Goal: Find specific page/section: Find specific page/section

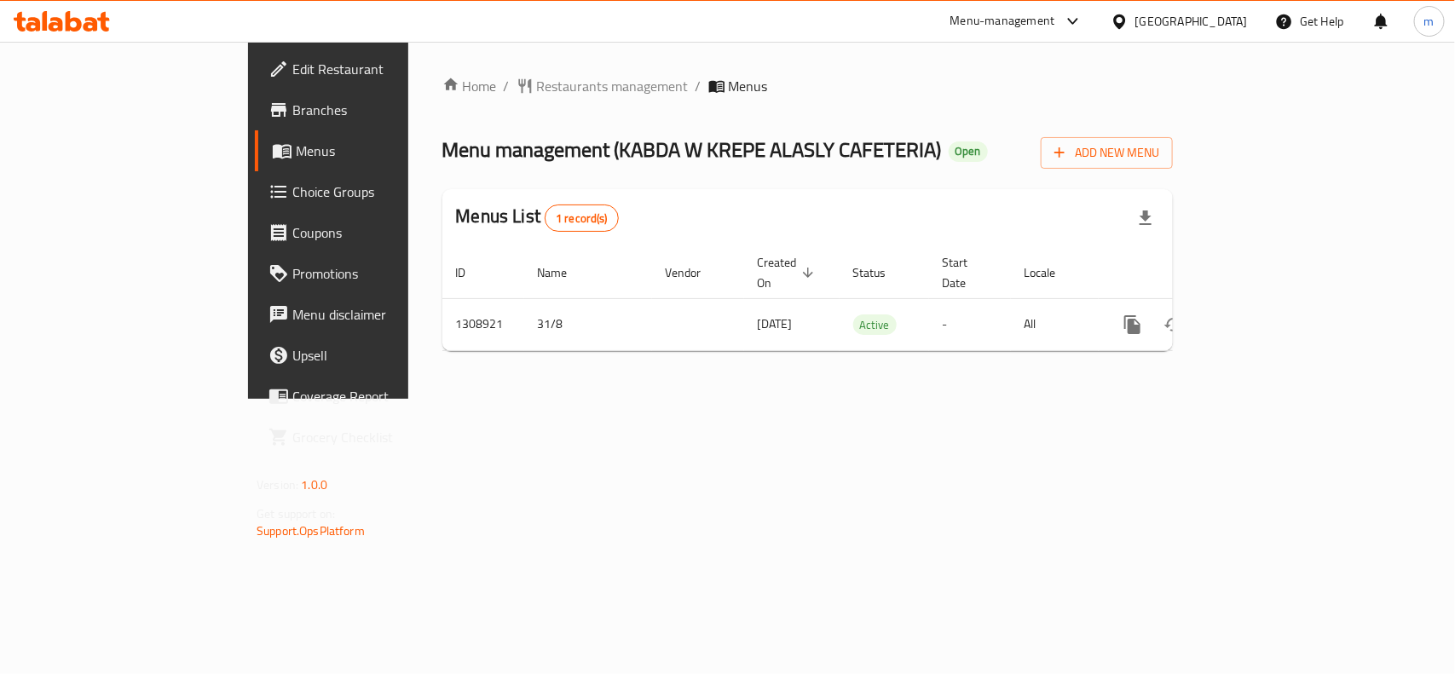
click at [1165, 14] on div "[GEOGRAPHIC_DATA]" at bounding box center [1192, 21] width 113 height 19
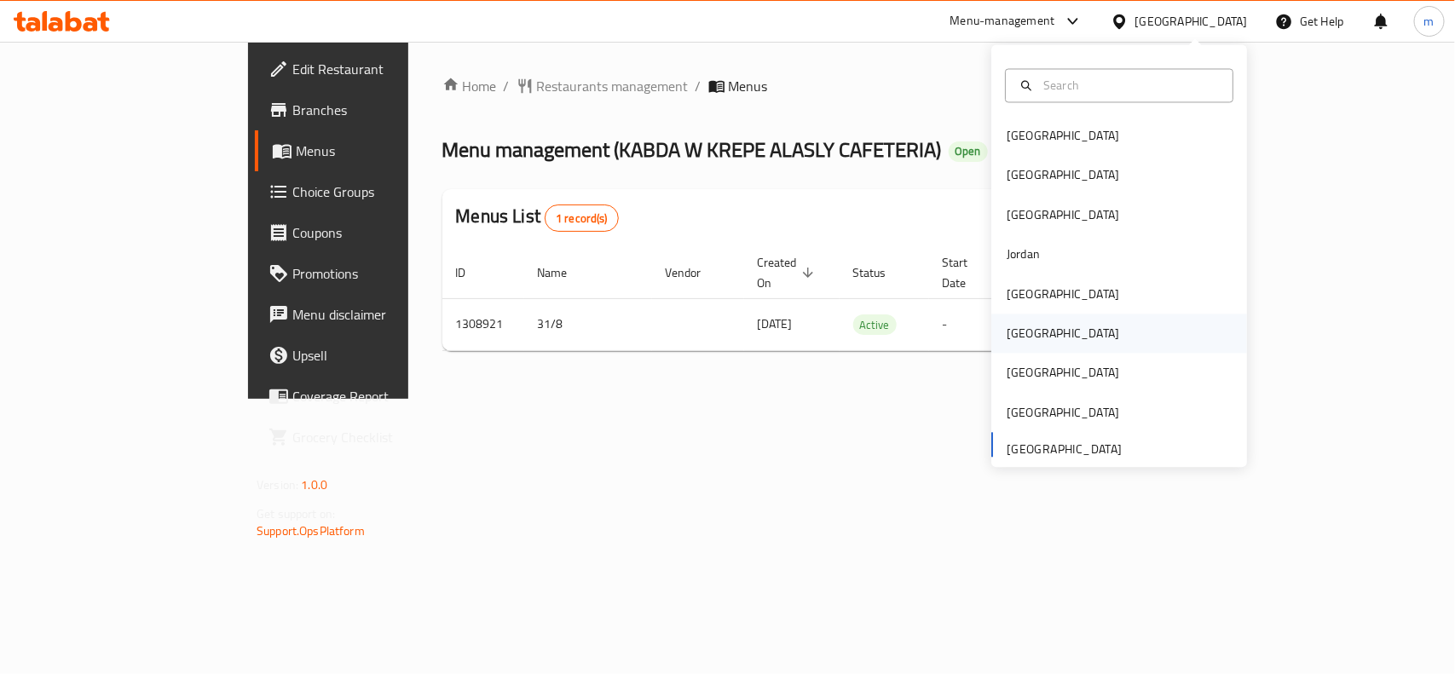
click at [1037, 339] on div "Oman" at bounding box center [1120, 334] width 256 height 39
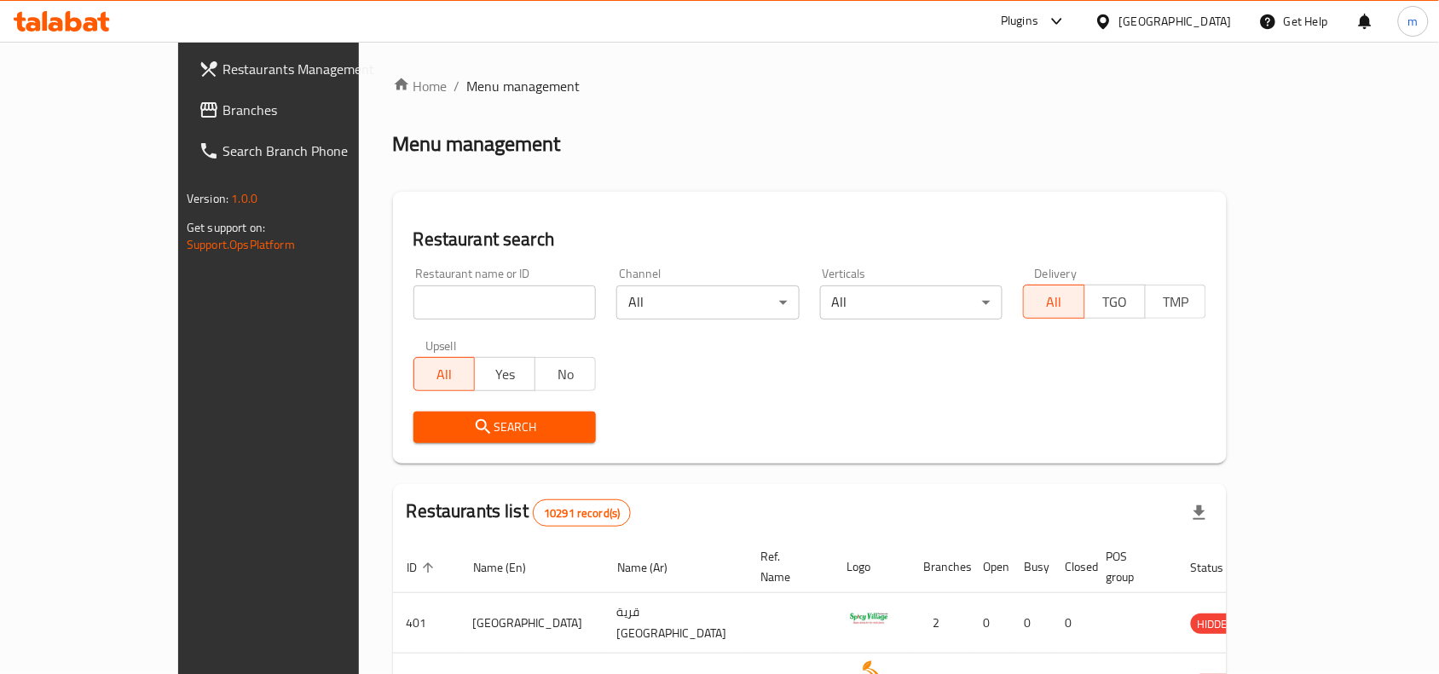
drag, startPoint x: 130, startPoint y: 95, endPoint x: 142, endPoint y: 95, distance: 12.8
click at [185, 95] on link "Branches" at bounding box center [302, 110] width 234 height 41
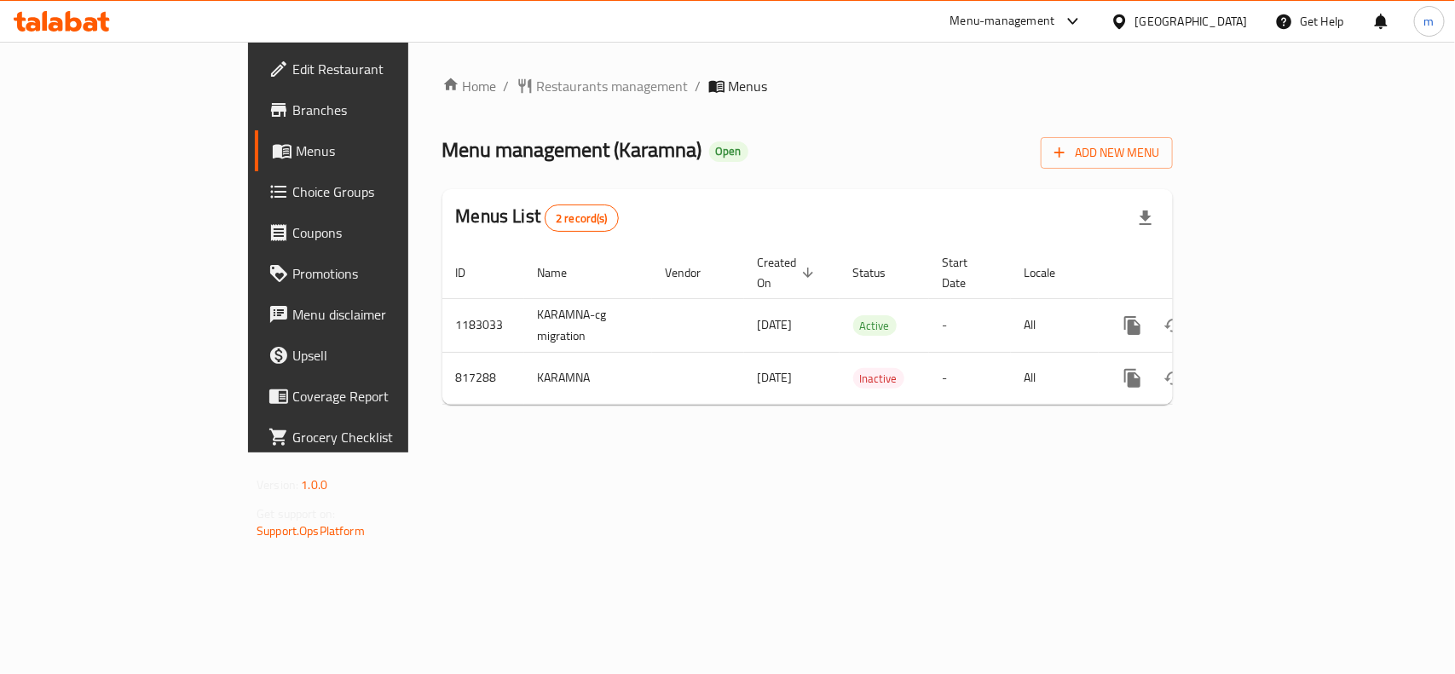
click at [603, 126] on div "Home / Restaurants management / Menus Menu management ( Karamna ) Open Add New …" at bounding box center [808, 247] width 731 height 343
click at [537, 92] on span "Restaurants management" at bounding box center [613, 86] width 152 height 20
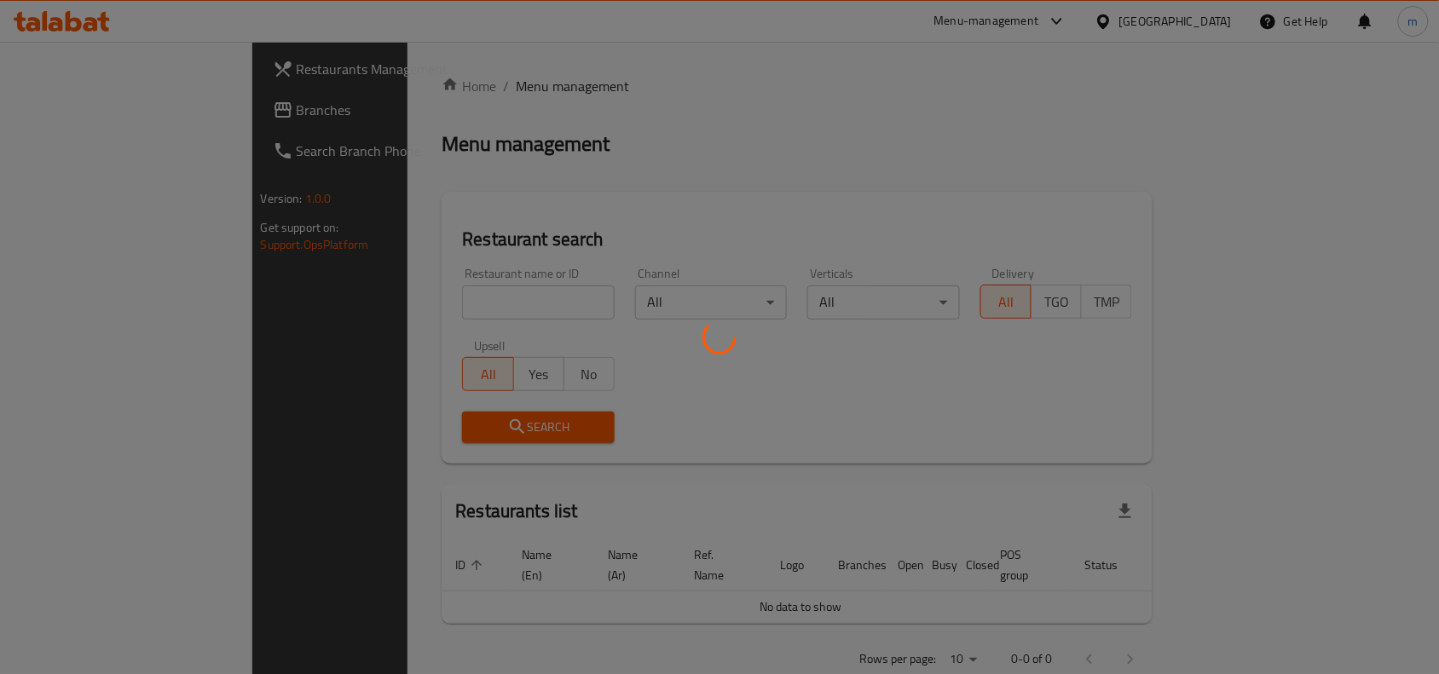
click at [355, 304] on div at bounding box center [719, 337] width 1439 height 674
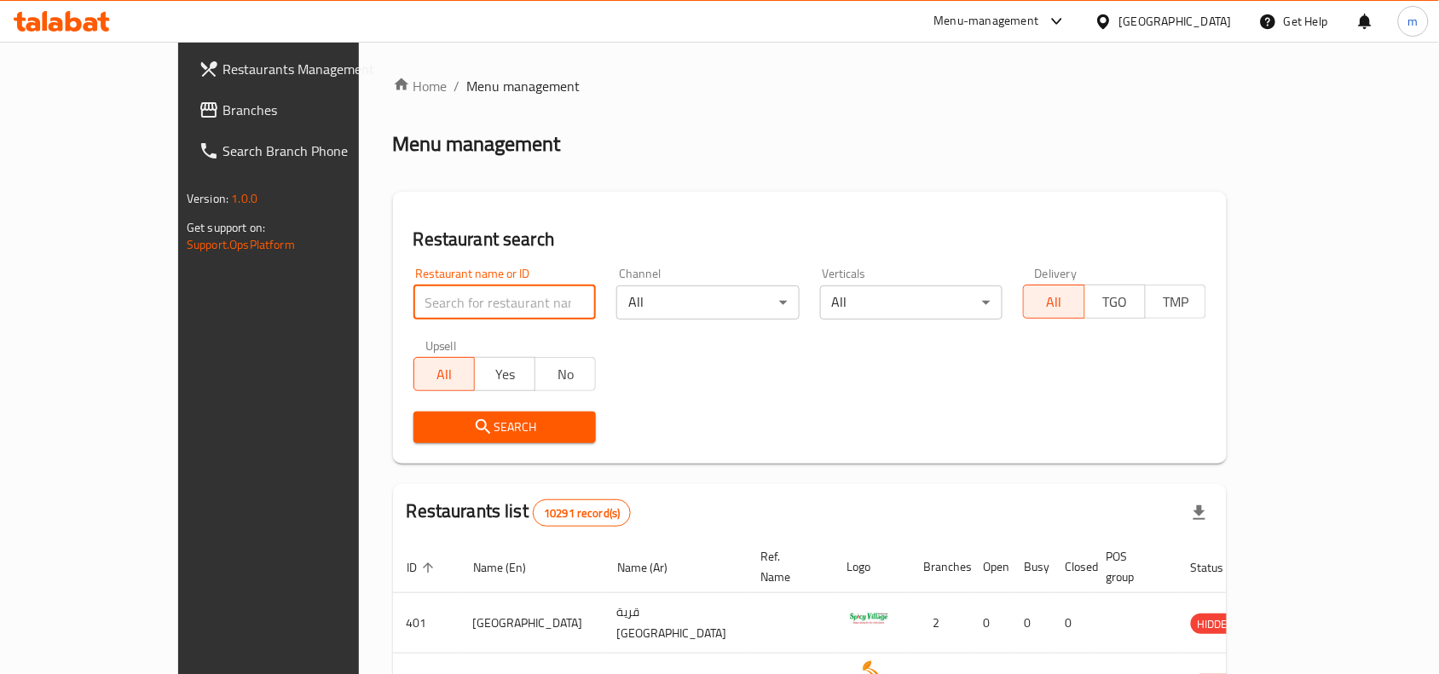
click at [414, 303] on input "search" at bounding box center [505, 303] width 183 height 34
paste input "654918"
type input "654918"
click button "Search" at bounding box center [505, 428] width 183 height 32
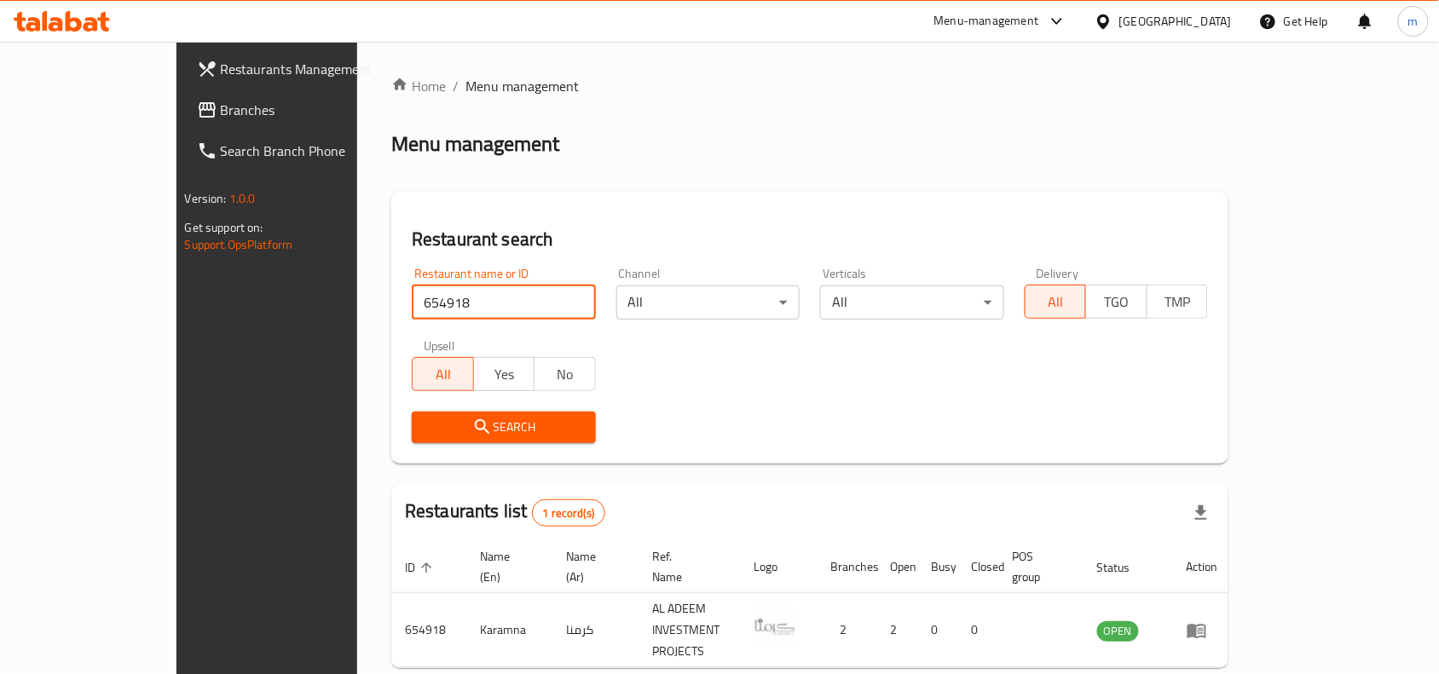
scroll to position [53, 0]
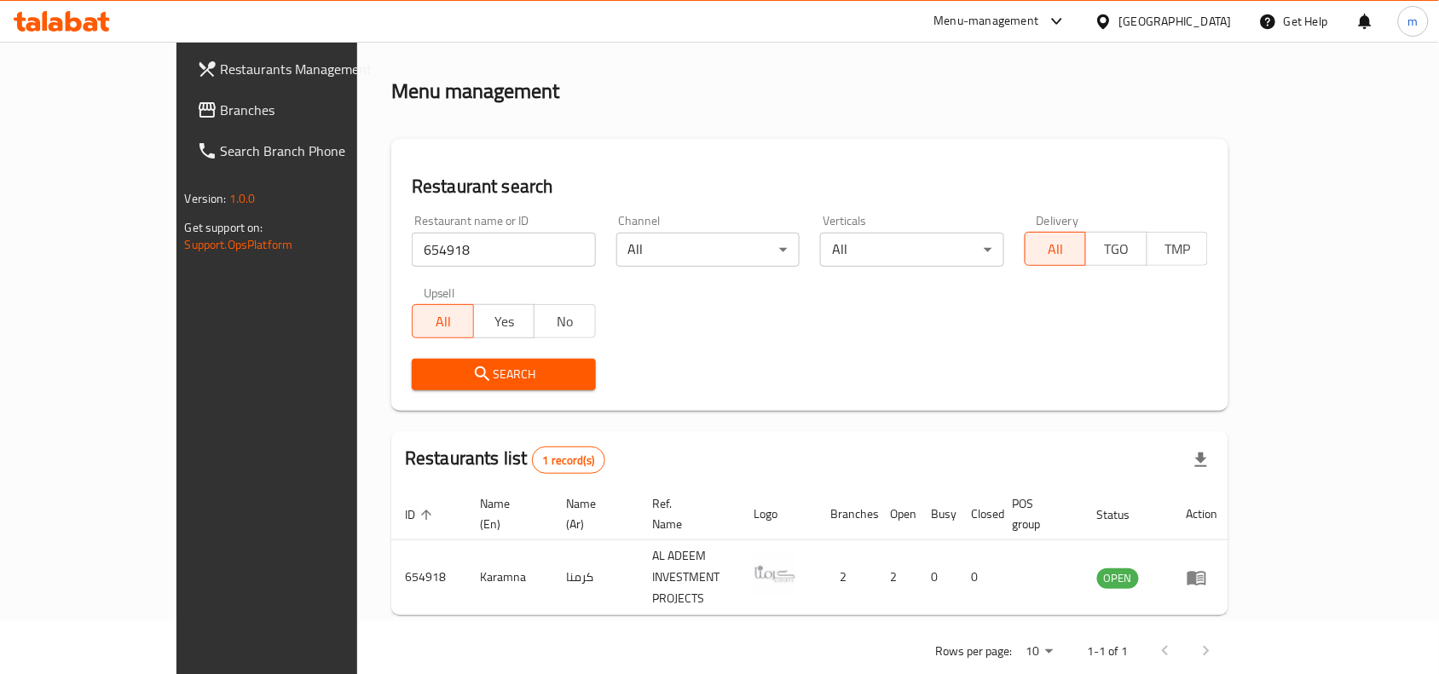
click at [1224, 22] on div "Oman" at bounding box center [1175, 21] width 113 height 19
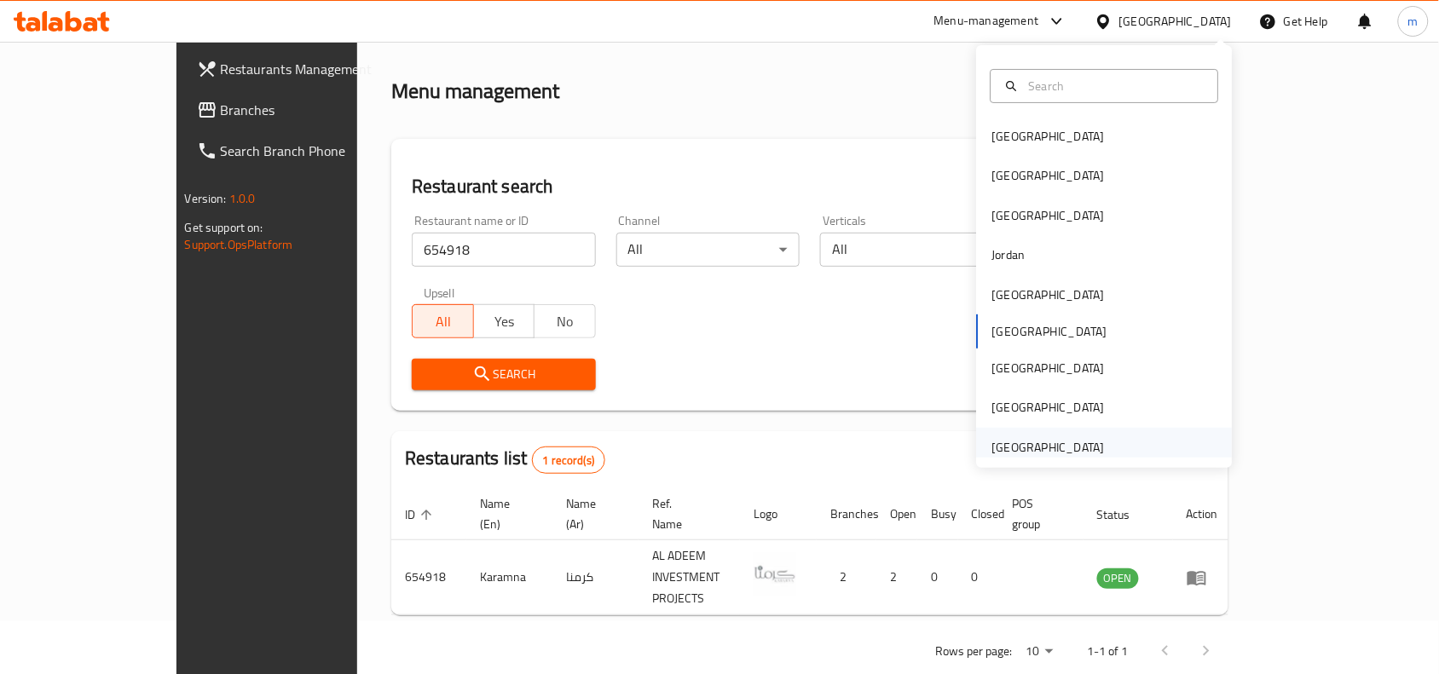
click at [1084, 441] on div "[GEOGRAPHIC_DATA]" at bounding box center [1048, 447] width 113 height 19
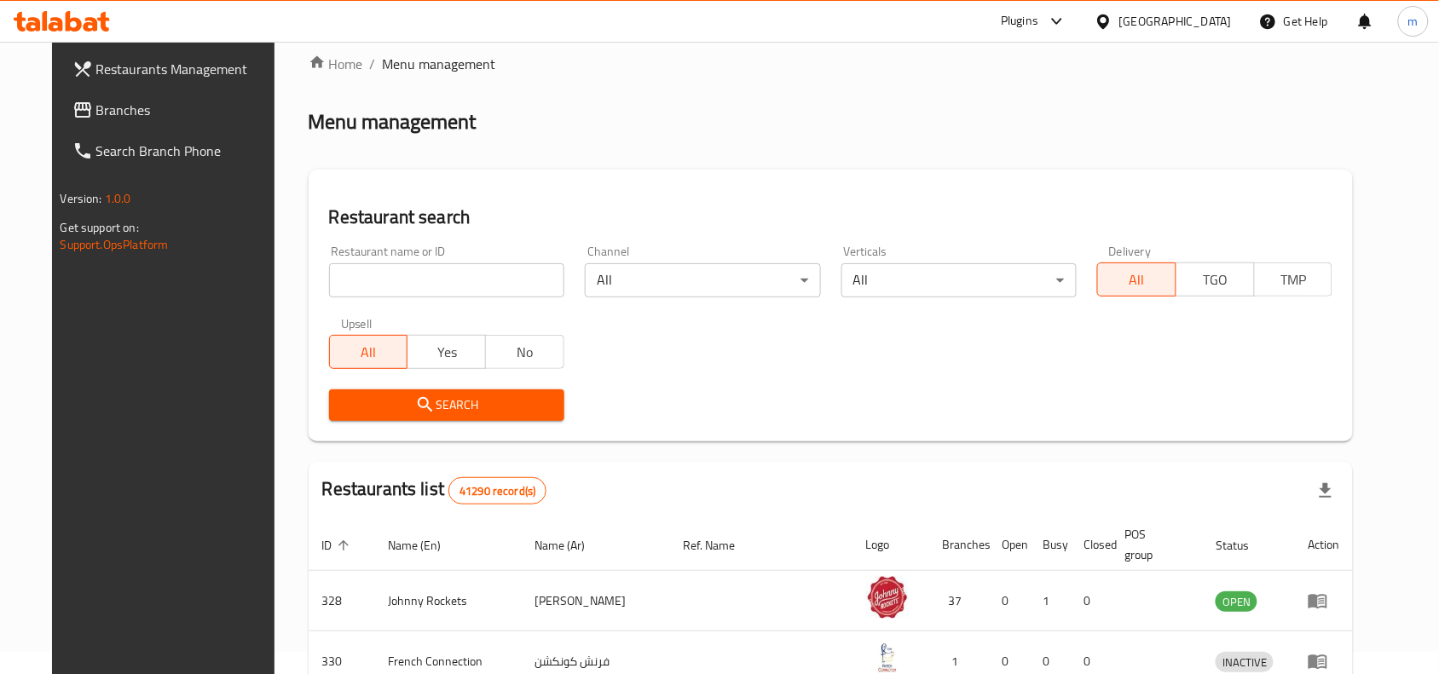
scroll to position [53, 0]
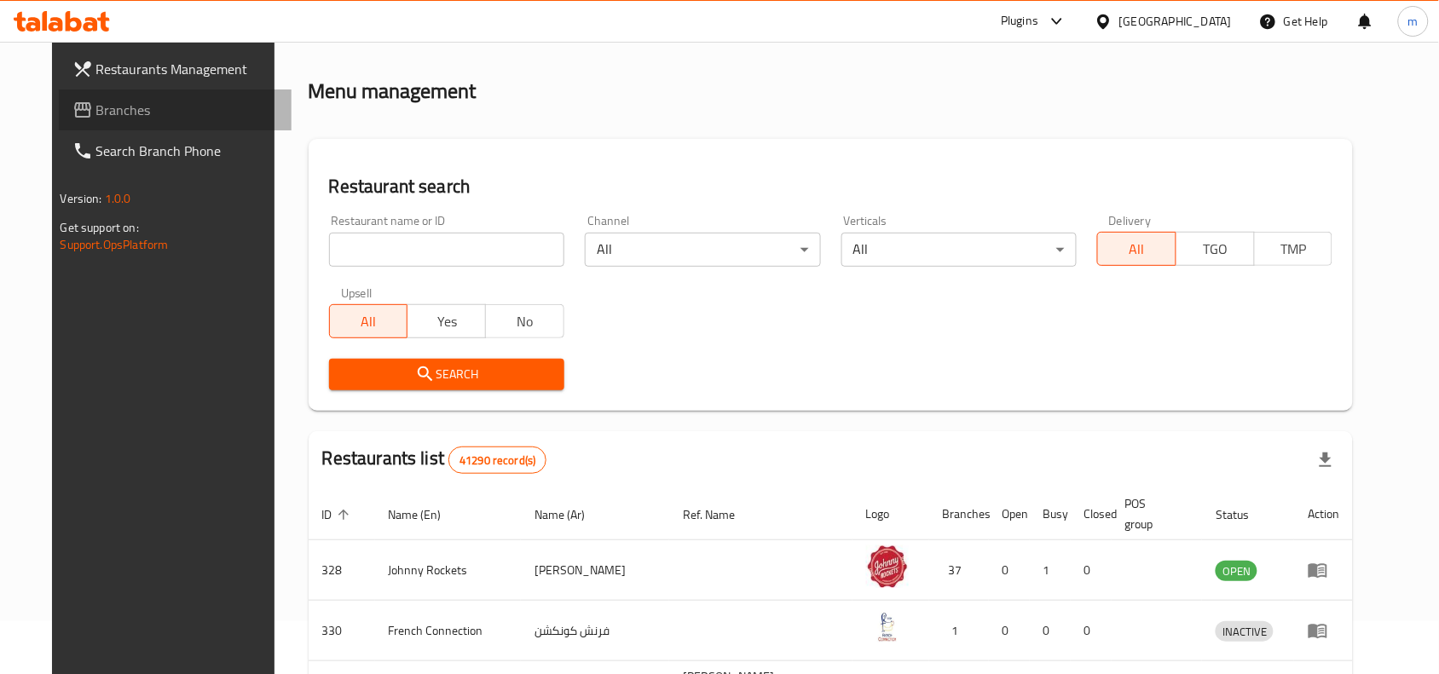
click at [136, 107] on span "Branches" at bounding box center [187, 110] width 182 height 20
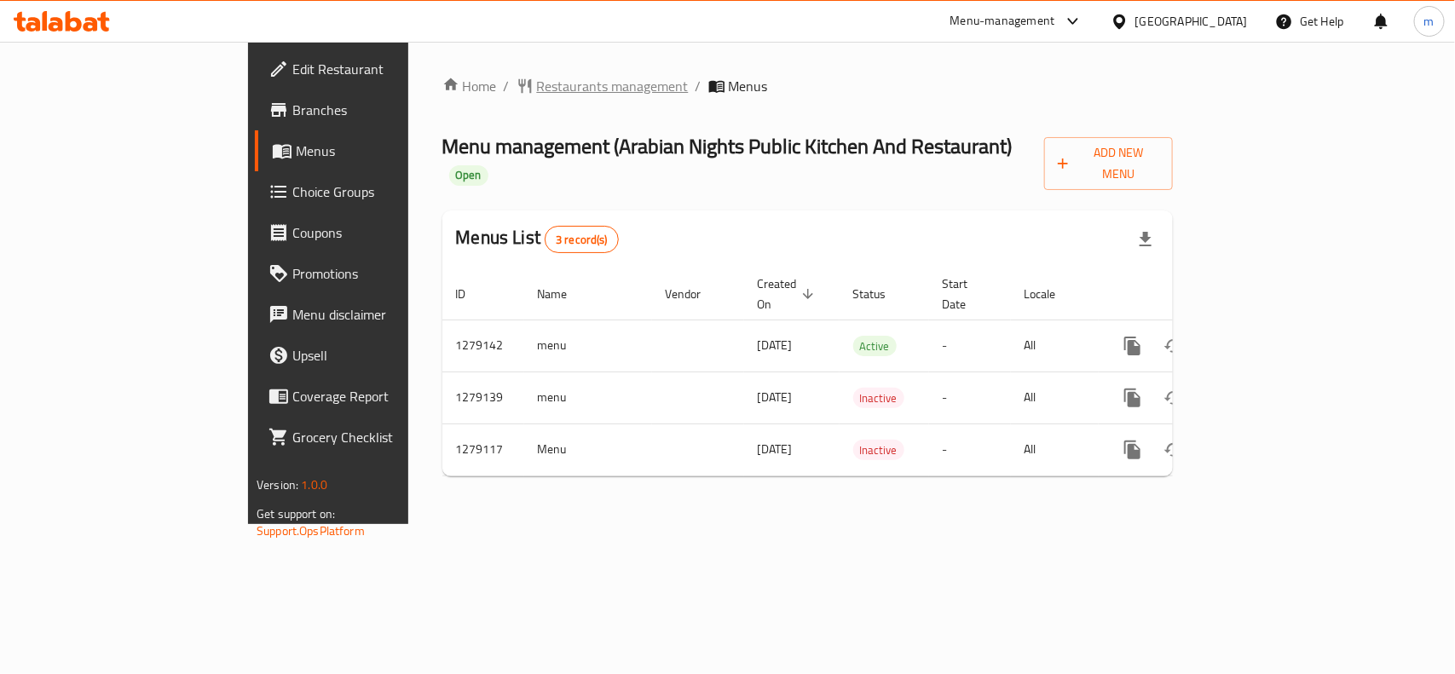
click at [537, 81] on span "Restaurants management" at bounding box center [613, 86] width 152 height 20
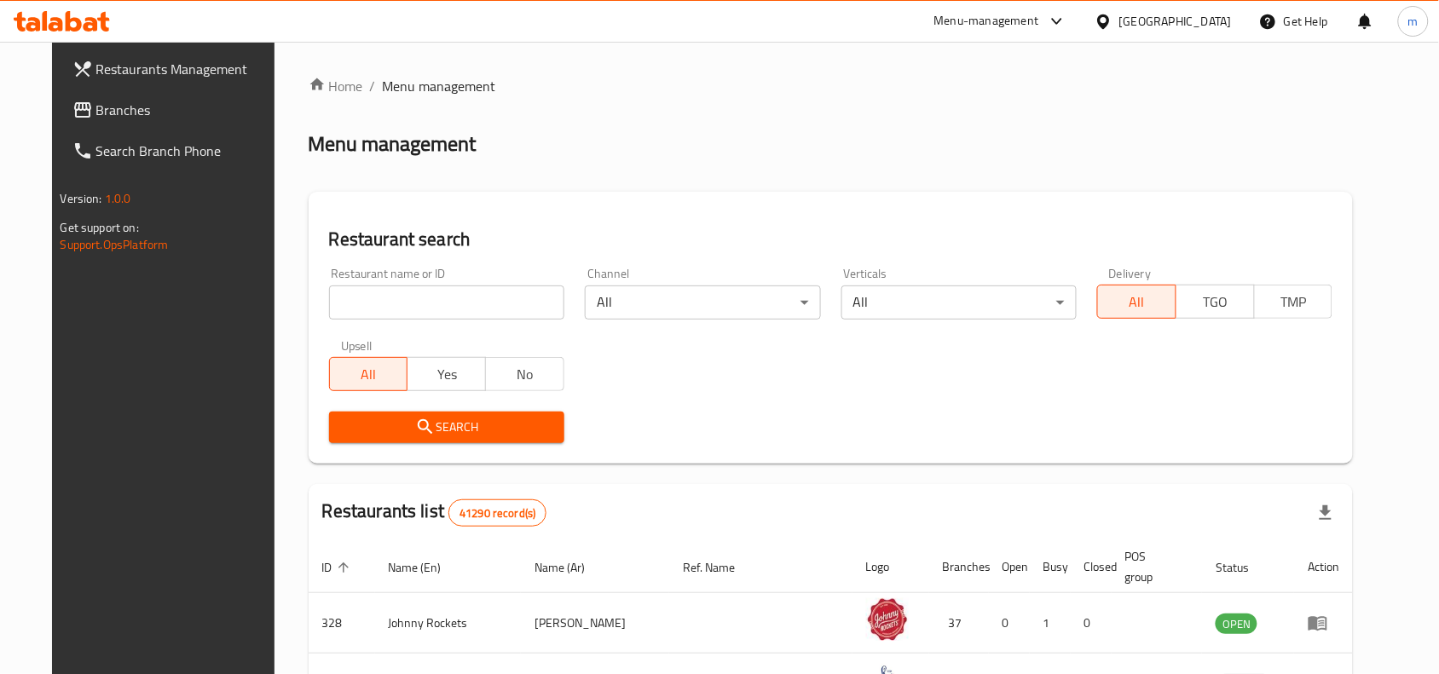
click at [96, 108] on span "Branches" at bounding box center [187, 110] width 182 height 20
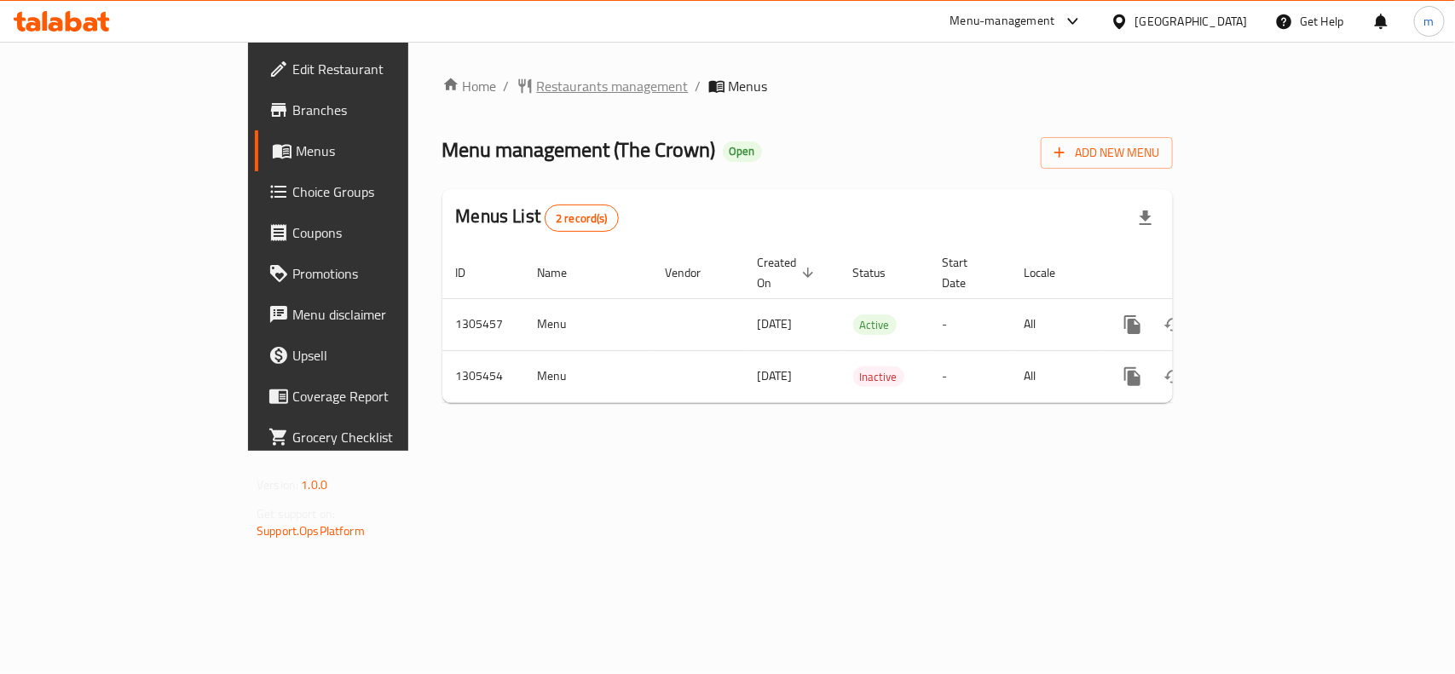
click at [537, 78] on span "Restaurants management" at bounding box center [613, 86] width 152 height 20
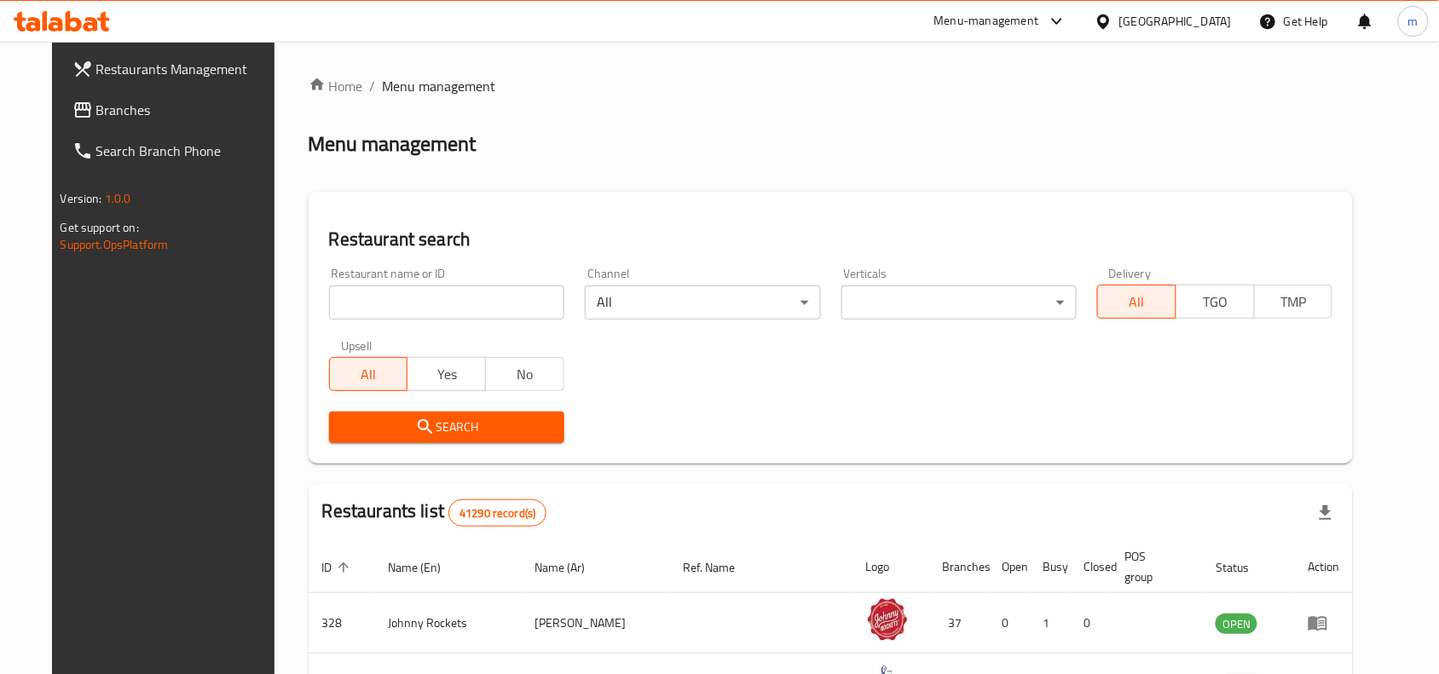
click at [96, 111] on span "Branches" at bounding box center [187, 110] width 182 height 20
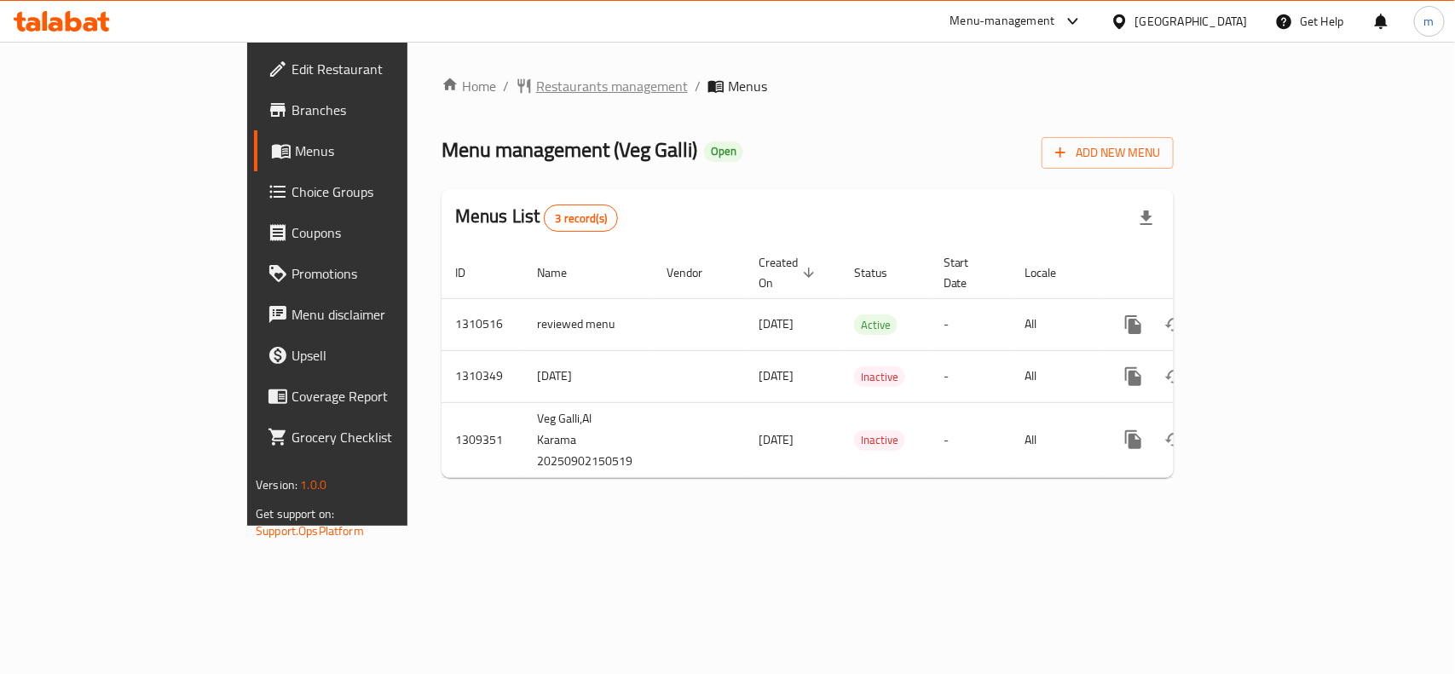
click at [536, 83] on span "Restaurants management" at bounding box center [612, 86] width 152 height 20
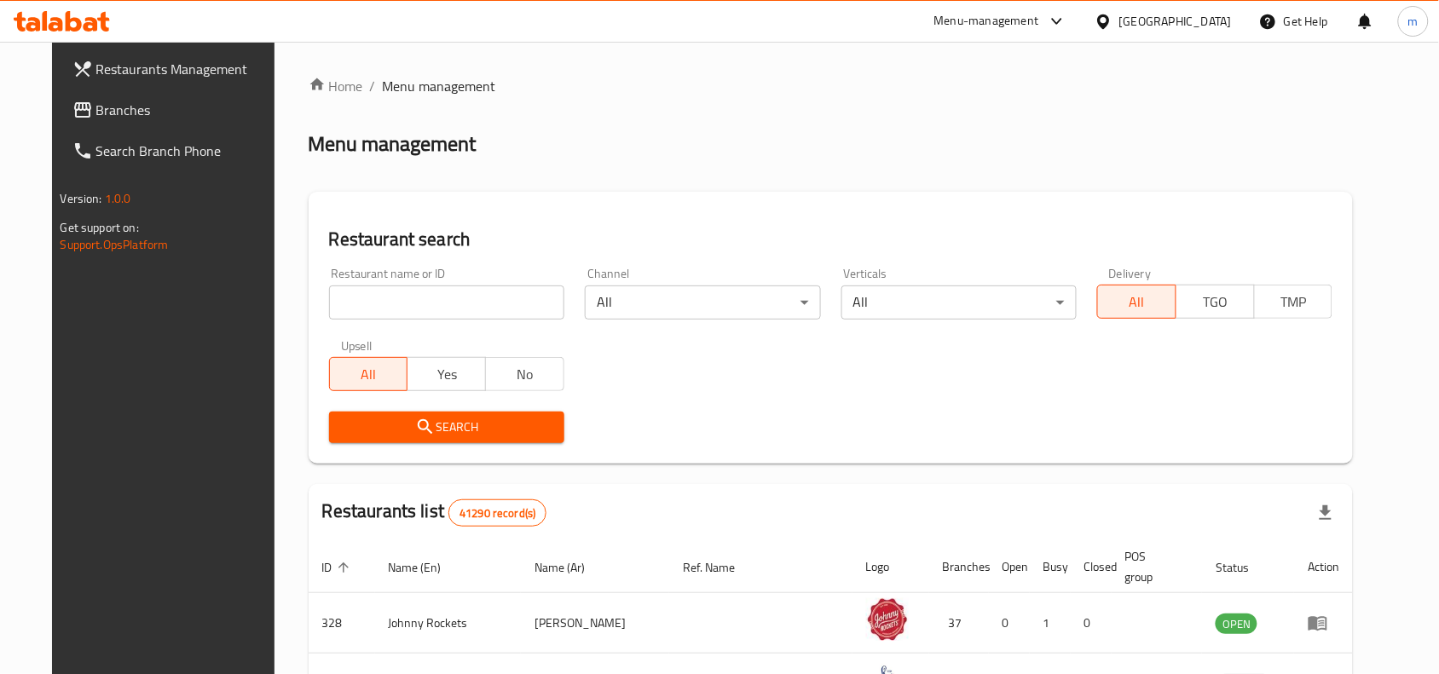
click at [483, 301] on input "search" at bounding box center [446, 303] width 235 height 34
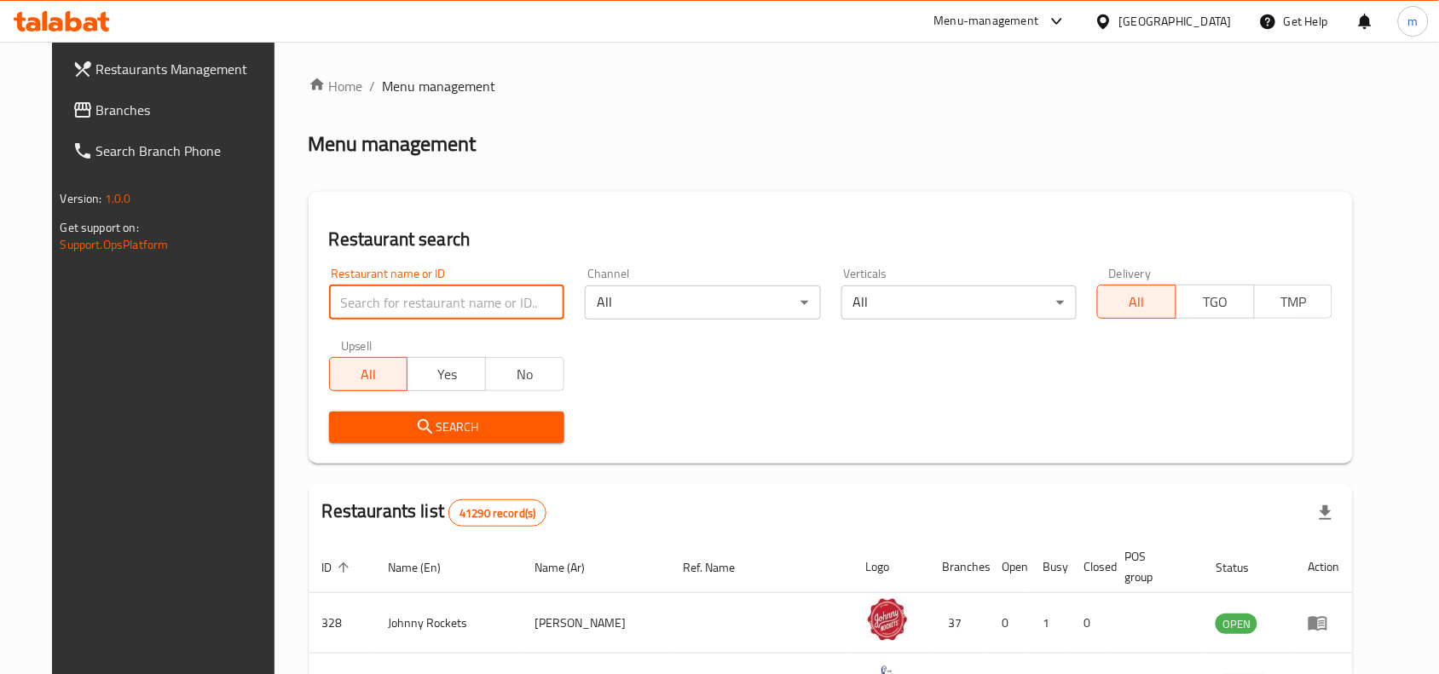
paste input "705224"
type input "705224"
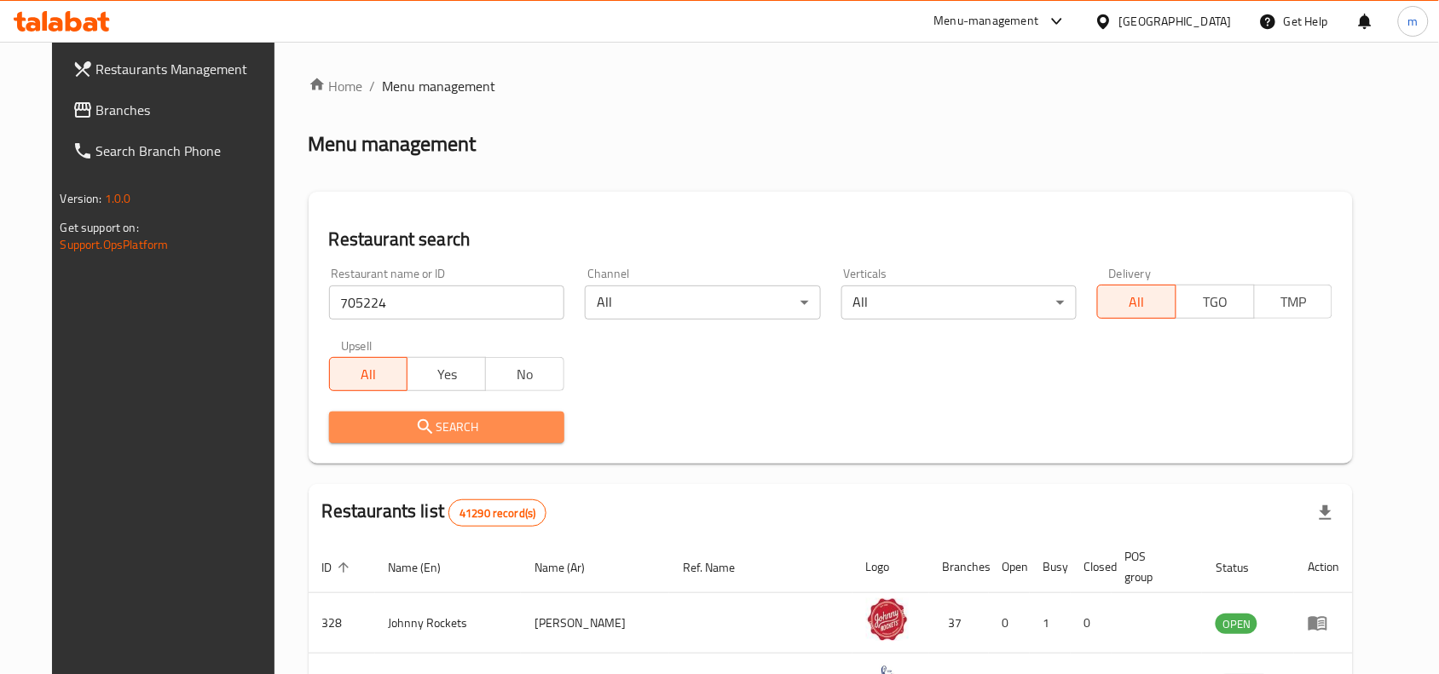
click at [479, 426] on span "Search" at bounding box center [447, 427] width 208 height 21
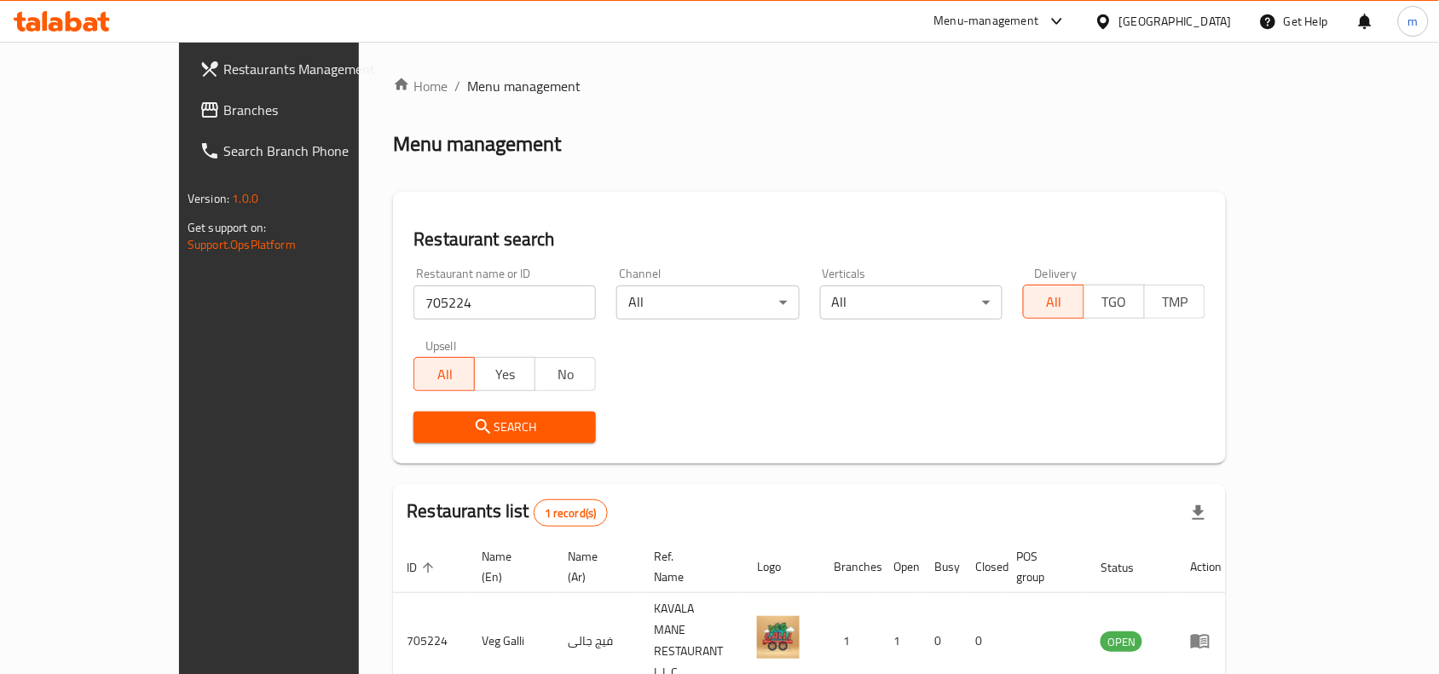
click at [1190, 24] on div "United Arab Emirates" at bounding box center [1175, 21] width 113 height 19
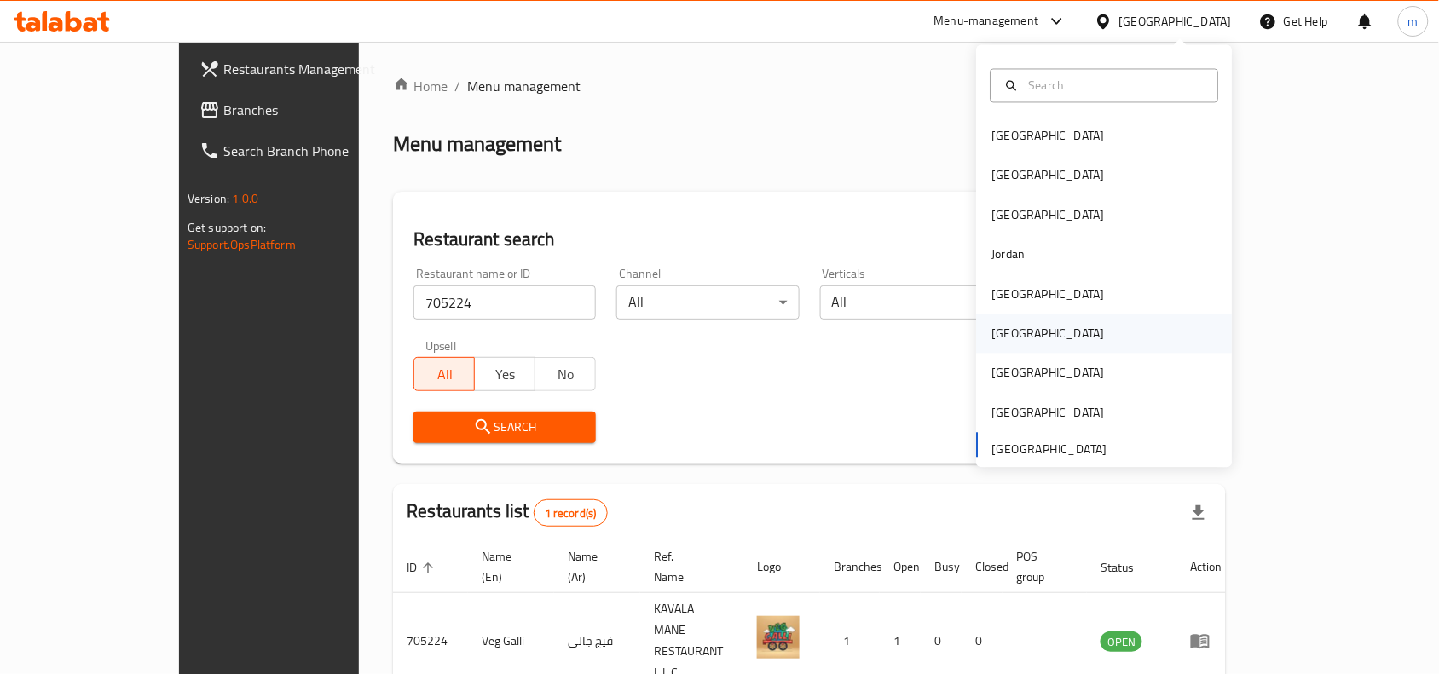
click at [1004, 339] on div "[GEOGRAPHIC_DATA]" at bounding box center [1048, 334] width 113 height 19
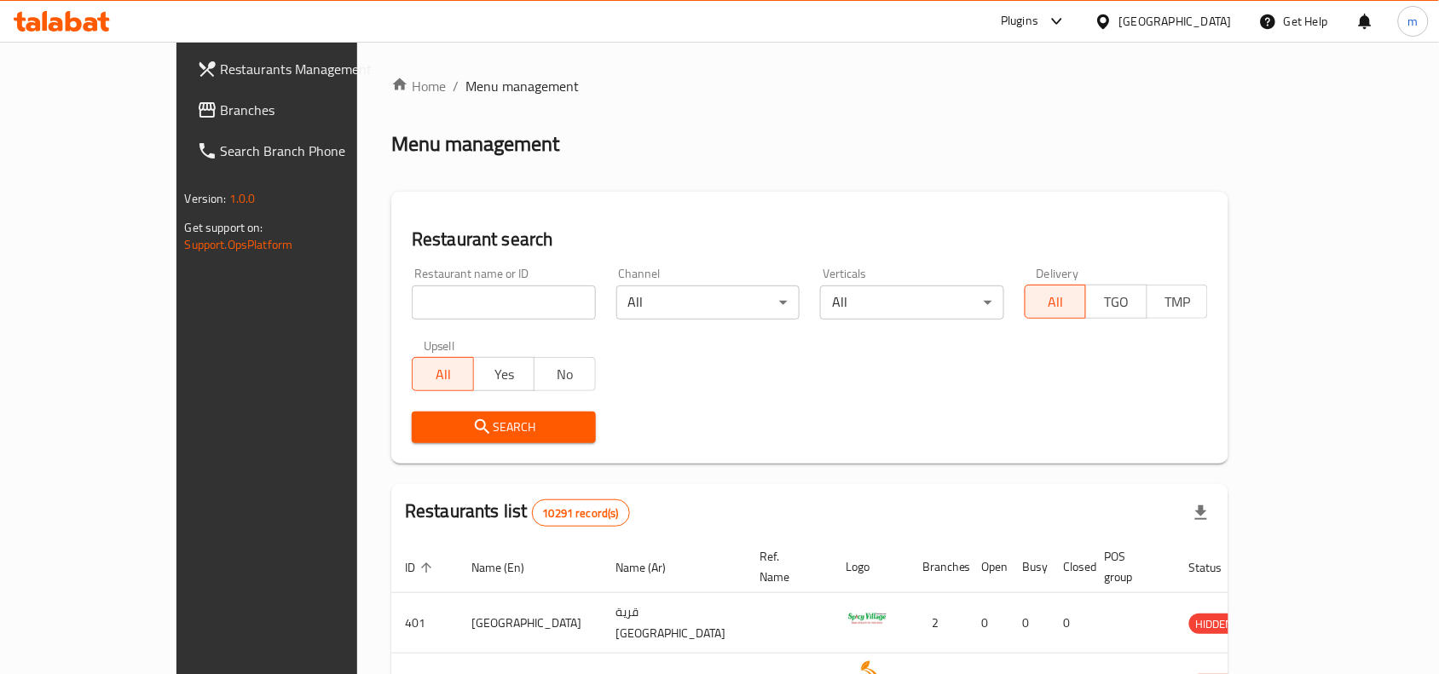
click at [183, 98] on link "Branches" at bounding box center [300, 110] width 234 height 41
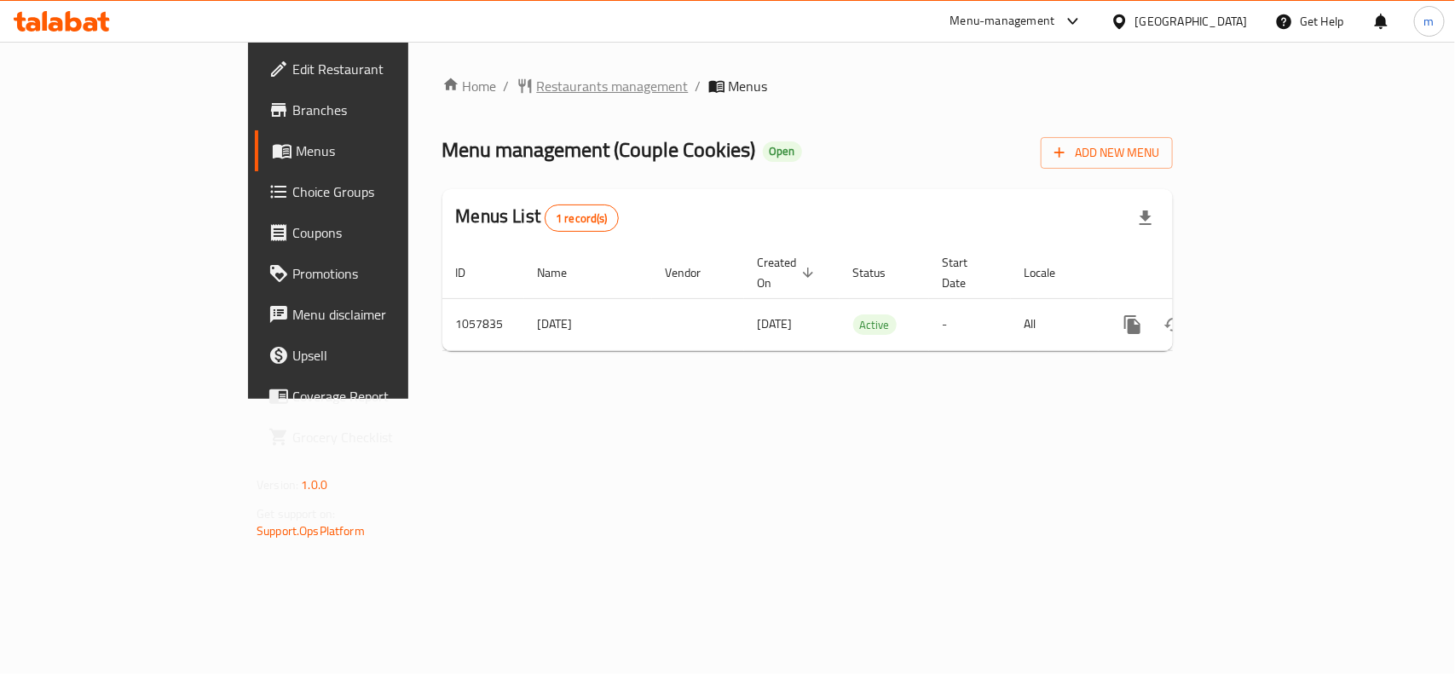
click at [537, 84] on span "Restaurants management" at bounding box center [613, 86] width 152 height 20
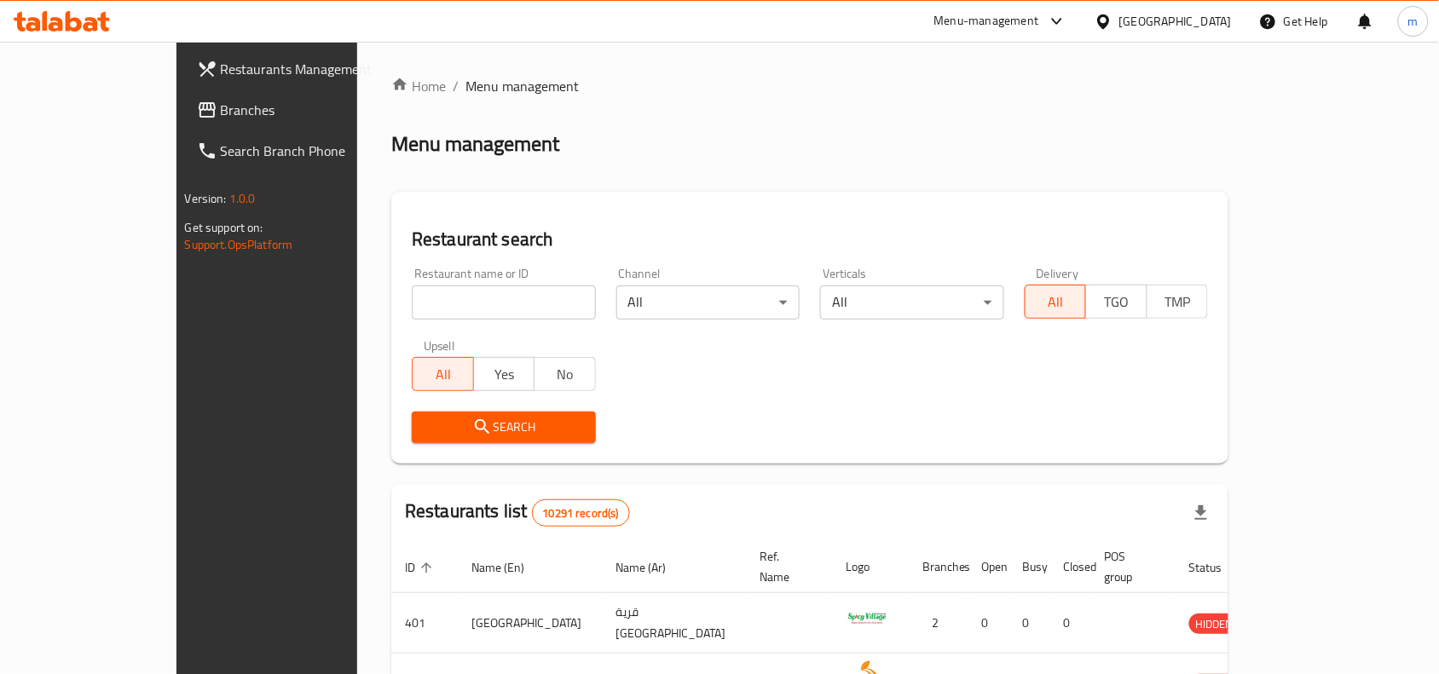
click at [221, 107] on span "Branches" at bounding box center [312, 110] width 182 height 20
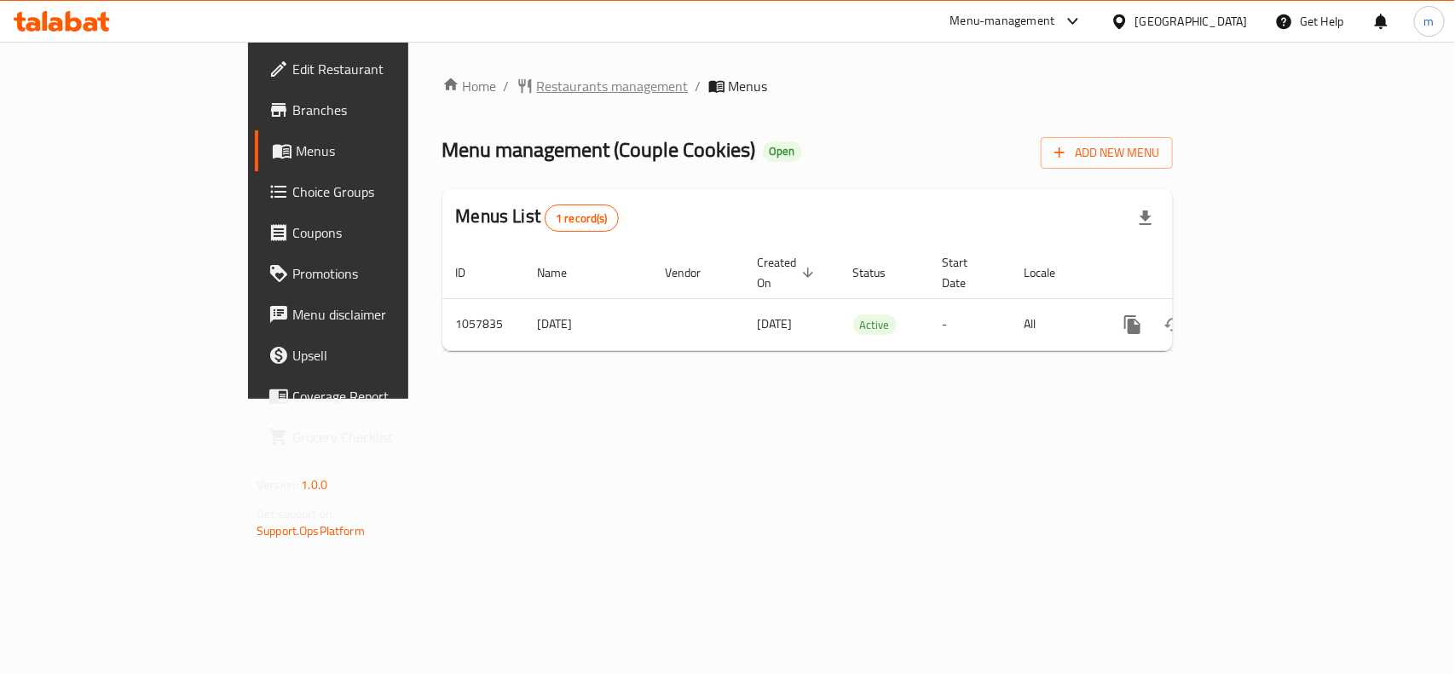
click at [537, 84] on span "Restaurants management" at bounding box center [613, 86] width 152 height 20
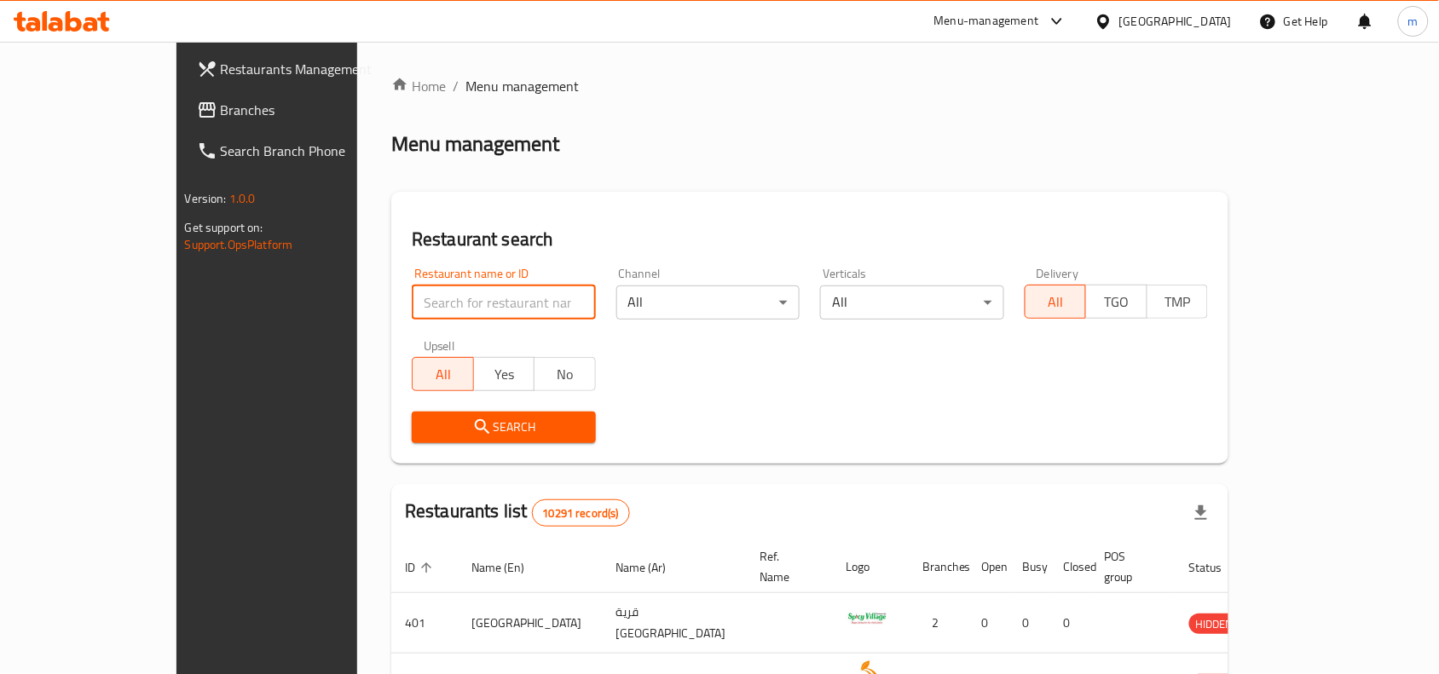
click at [412, 308] on input "search" at bounding box center [504, 303] width 184 height 34
paste input "662852"
type input "662852"
click button "Search" at bounding box center [504, 428] width 184 height 32
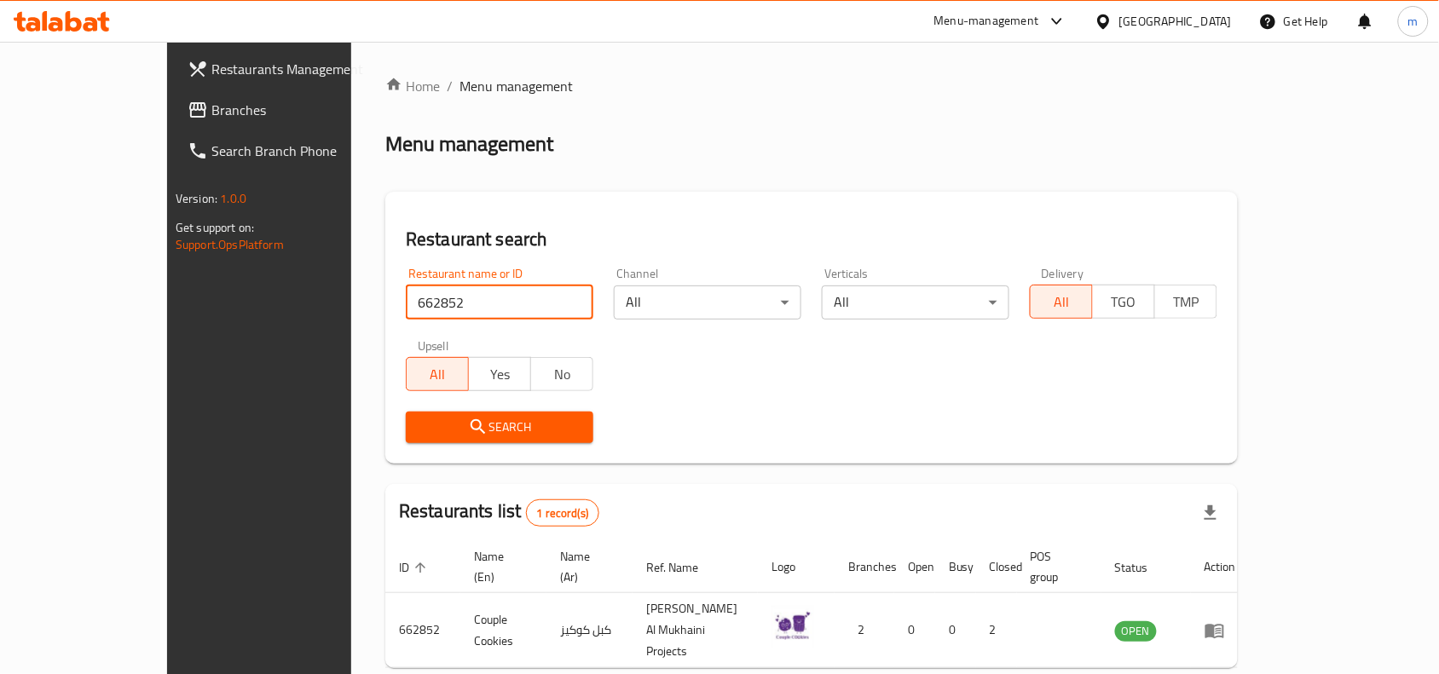
scroll to position [53, 0]
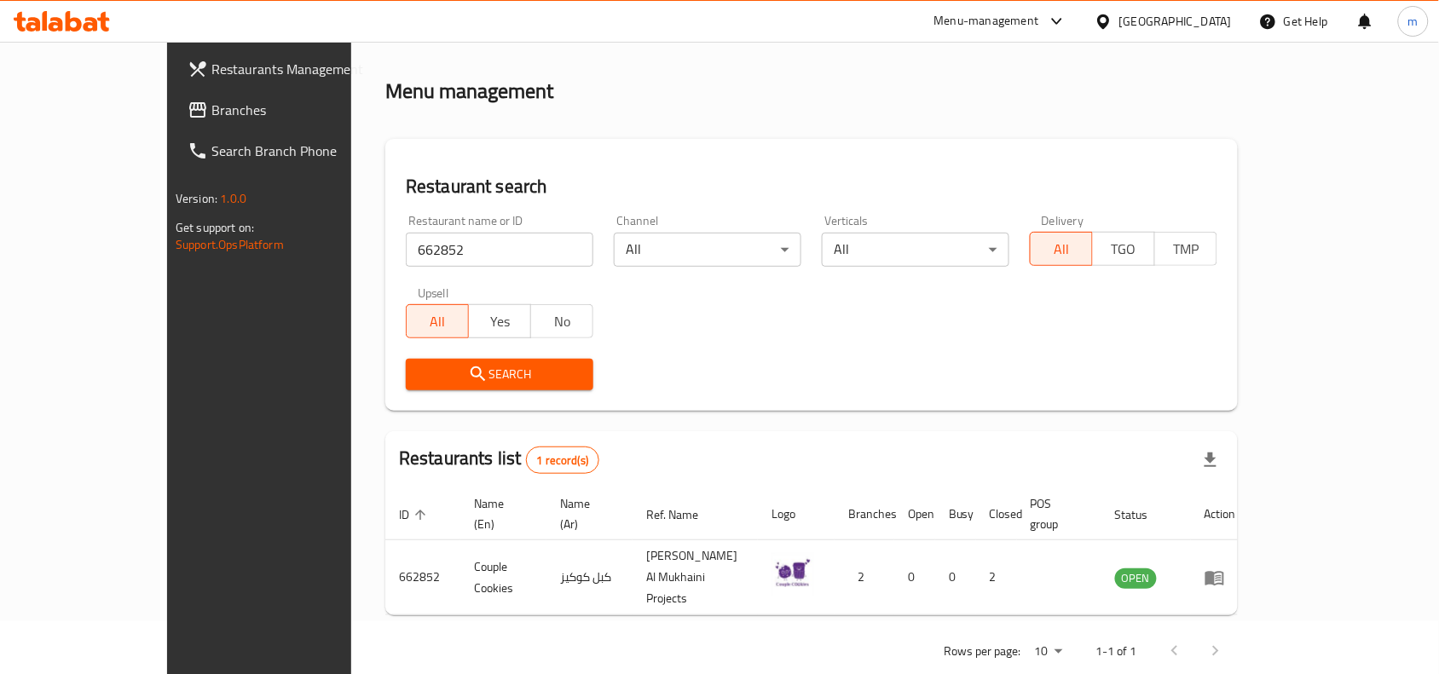
click at [211, 117] on span "Branches" at bounding box center [302, 110] width 182 height 20
